Goal: Navigation & Orientation: Go to known website

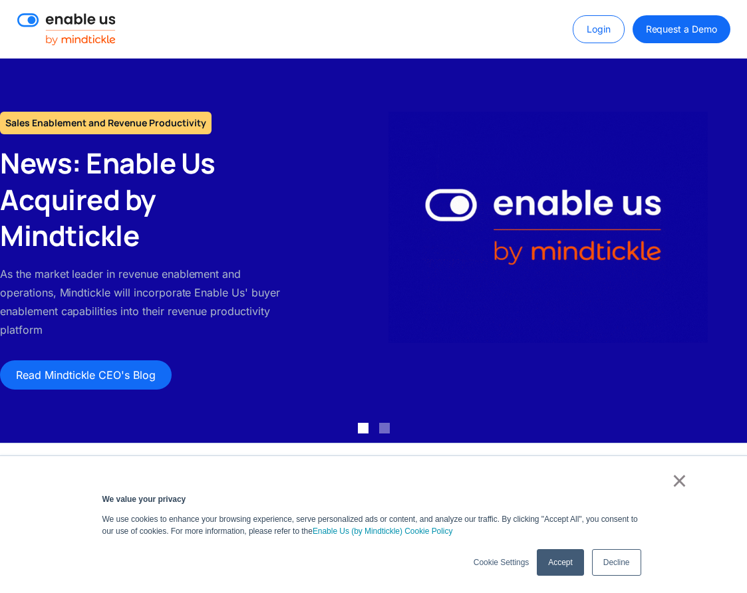
click at [102, 37] on img at bounding box center [66, 29] width 98 height 32
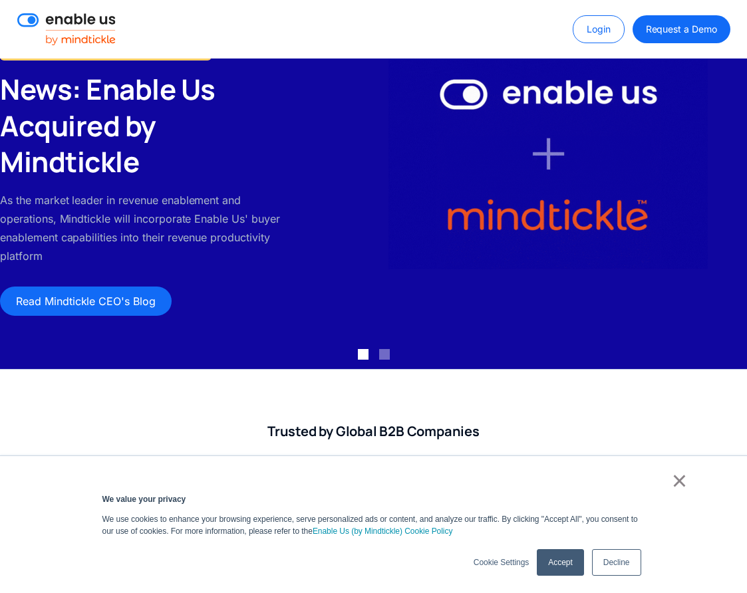
scroll to position [106, 0]
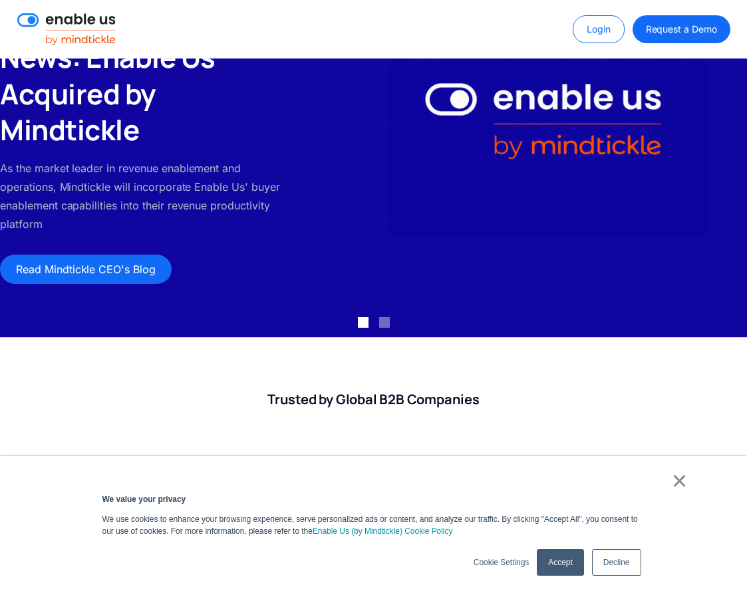
click at [558, 571] on link "Accept" at bounding box center [560, 563] width 47 height 27
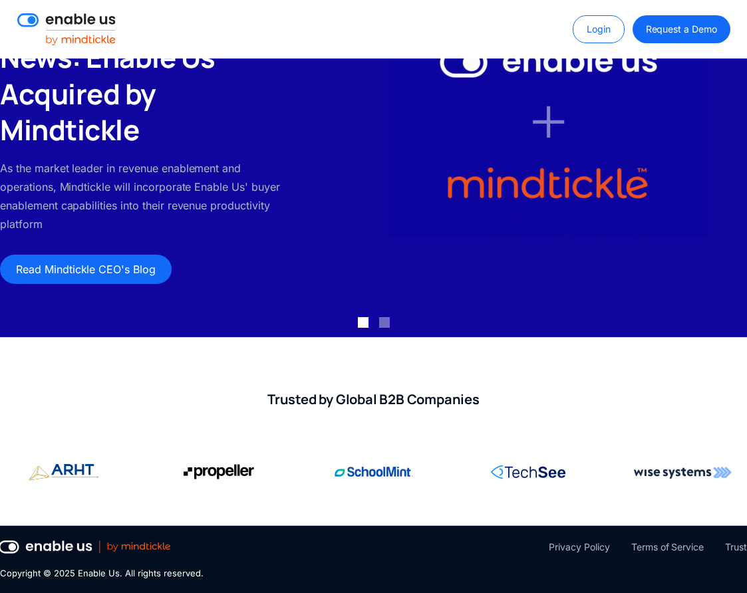
click at [140, 544] on img at bounding box center [85, 547] width 172 height 13
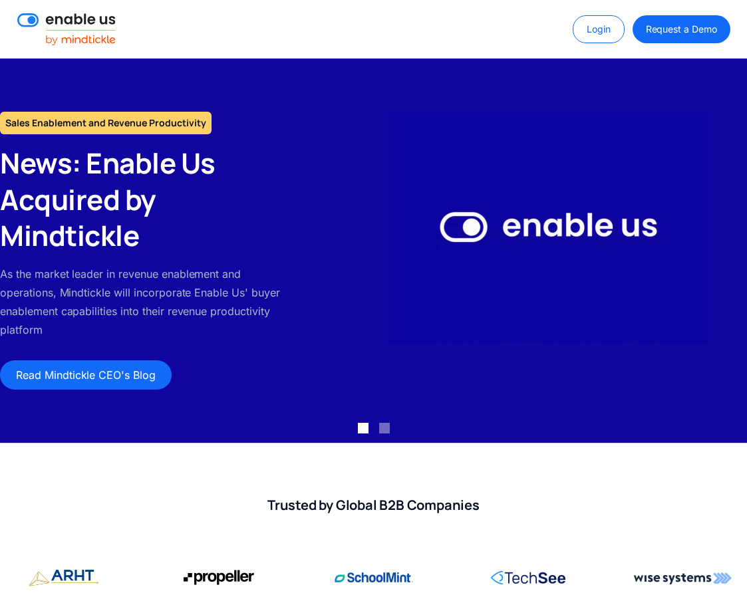
click at [88, 38] on img at bounding box center [66, 29] width 98 height 32
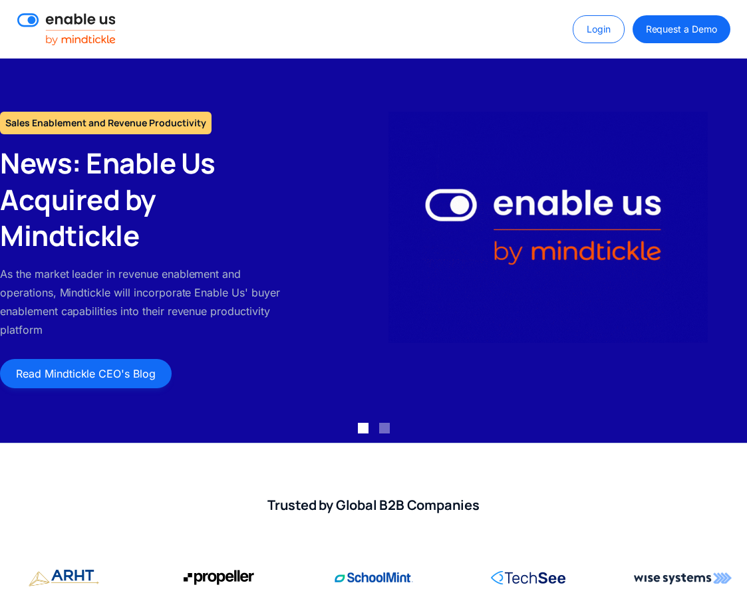
click at [54, 371] on link "Read Mindtickle CEO's Blog" at bounding box center [86, 373] width 172 height 29
